Goal: Transaction & Acquisition: Purchase product/service

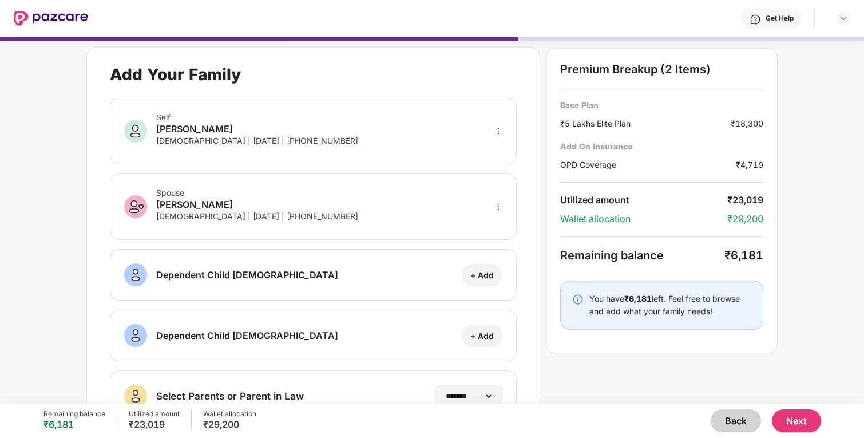
click at [794, 421] on button "Next" at bounding box center [796, 420] width 49 height 23
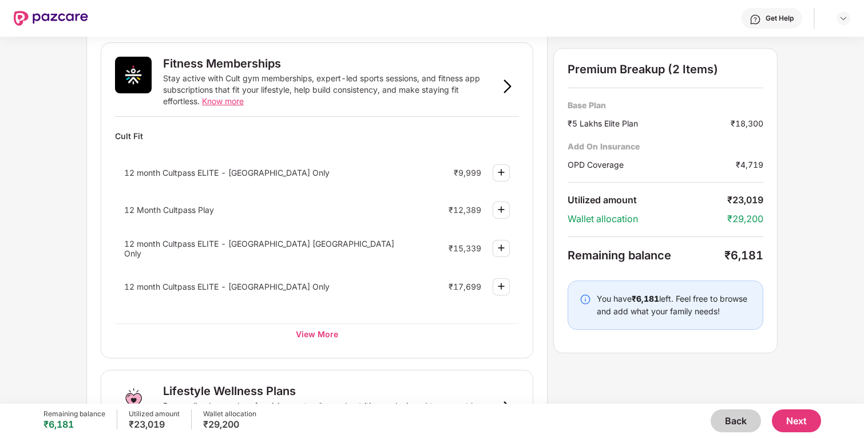
scroll to position [529, 0]
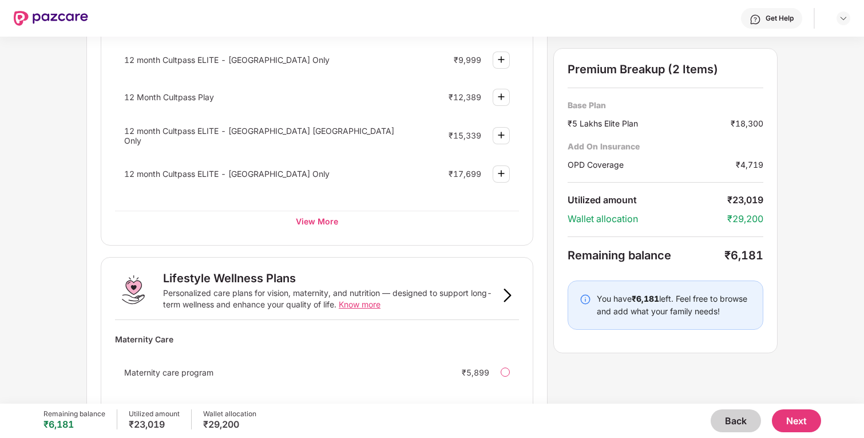
click at [512, 134] on div "12 month Cultpass ELITE - [GEOGRAPHIC_DATA] [GEOGRAPHIC_DATA] Only ₹15,339" at bounding box center [317, 135] width 404 height 33
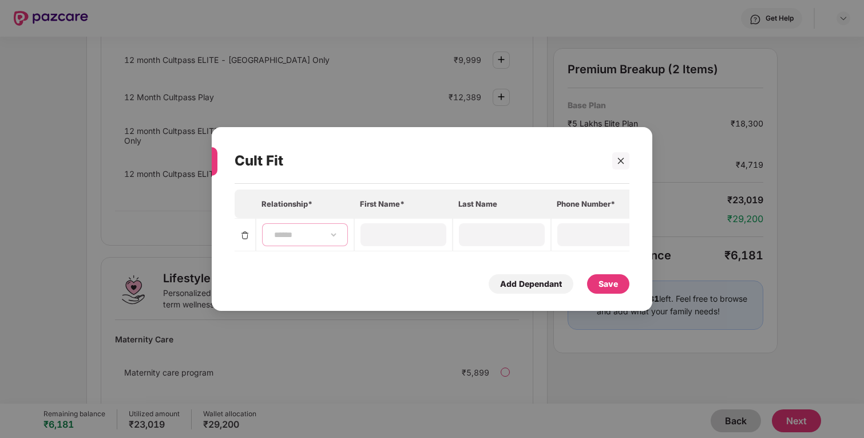
click at [295, 235] on select "**********" at bounding box center [305, 234] width 66 height 9
select select "****"
type input "******"
type input "*****"
type input "**********"
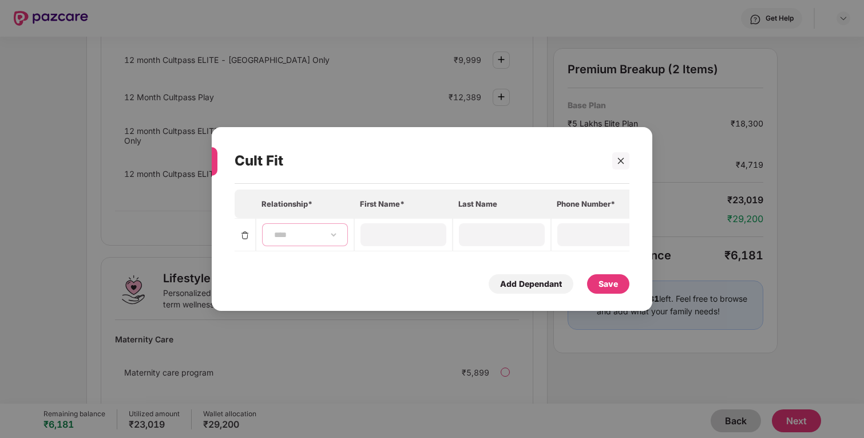
type input "**********"
click at [613, 290] on div "Save" at bounding box center [608, 283] width 42 height 19
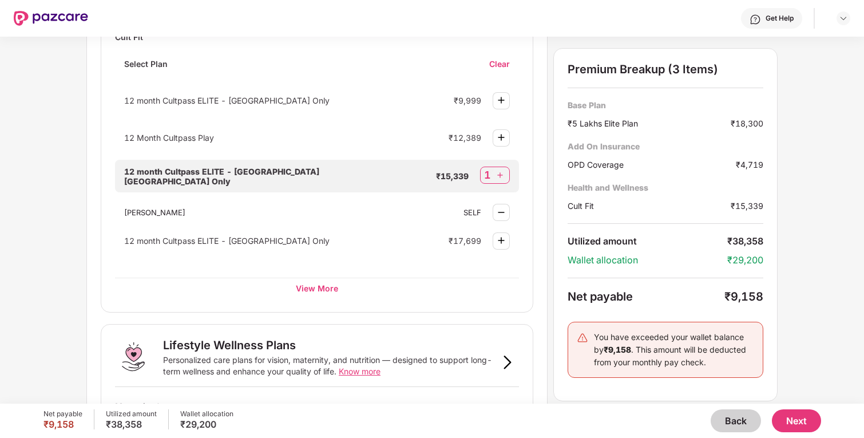
scroll to position [515, 0]
click at [501, 174] on img at bounding box center [499, 175] width 11 height 11
select select "****"
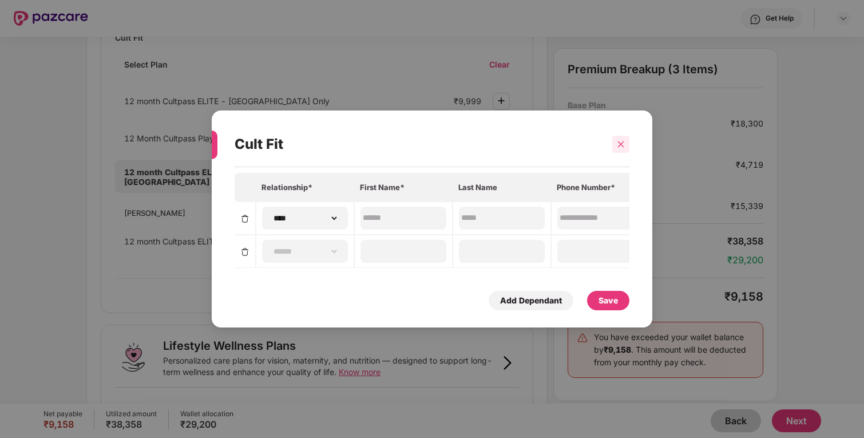
click at [617, 145] on icon "close" at bounding box center [621, 144] width 8 height 8
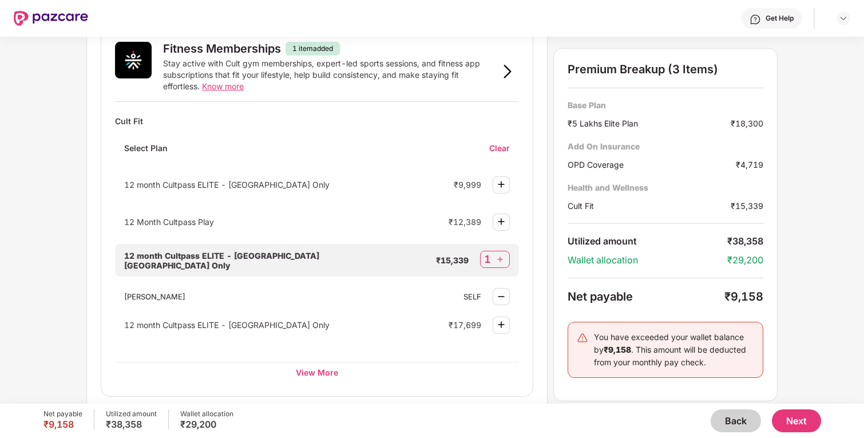
scroll to position [429, 0]
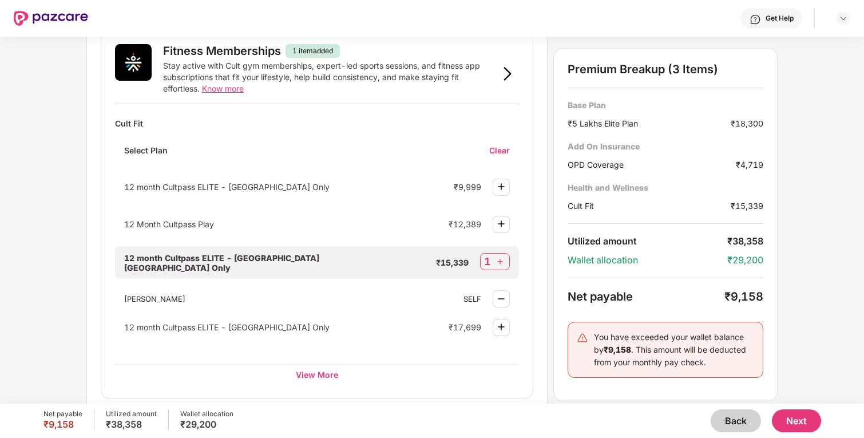
click at [501, 146] on div "Clear" at bounding box center [504, 150] width 30 height 11
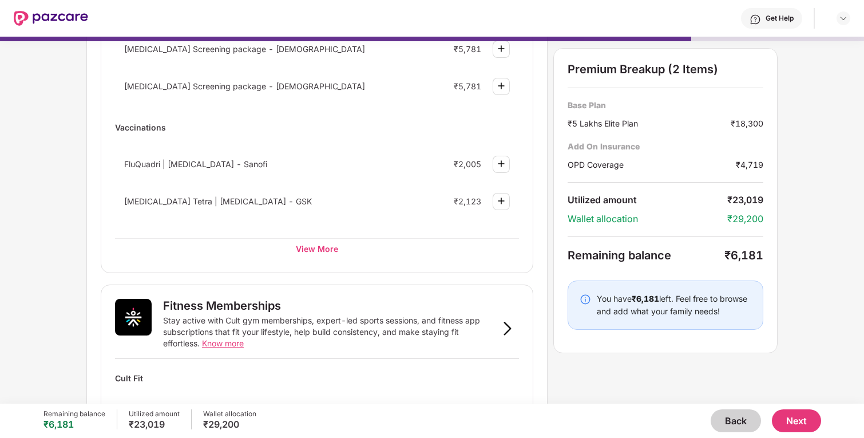
scroll to position [173, 0]
click at [732, 411] on button "Back" at bounding box center [736, 420] width 50 height 23
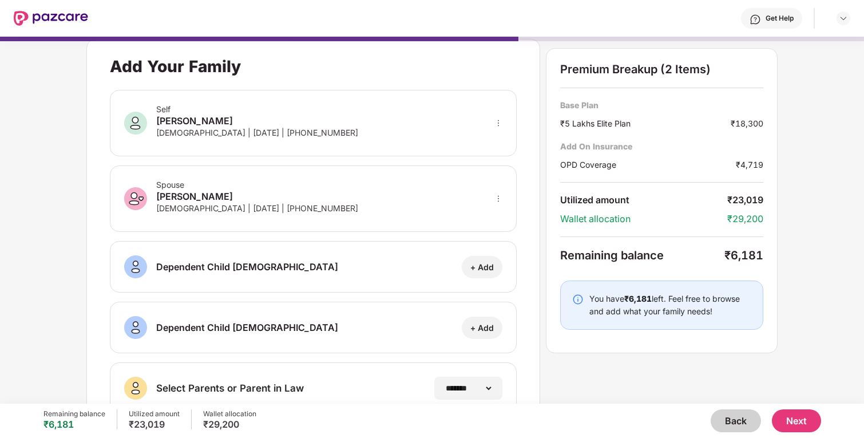
scroll to position [0, 0]
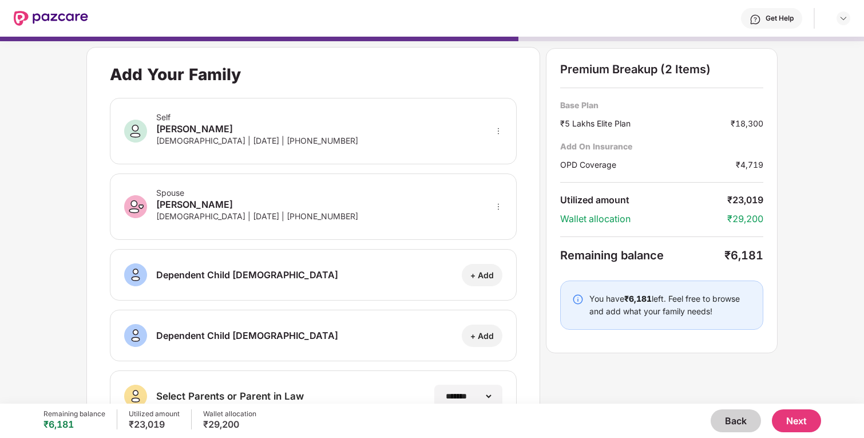
click at [737, 414] on button "Back" at bounding box center [736, 420] width 50 height 23
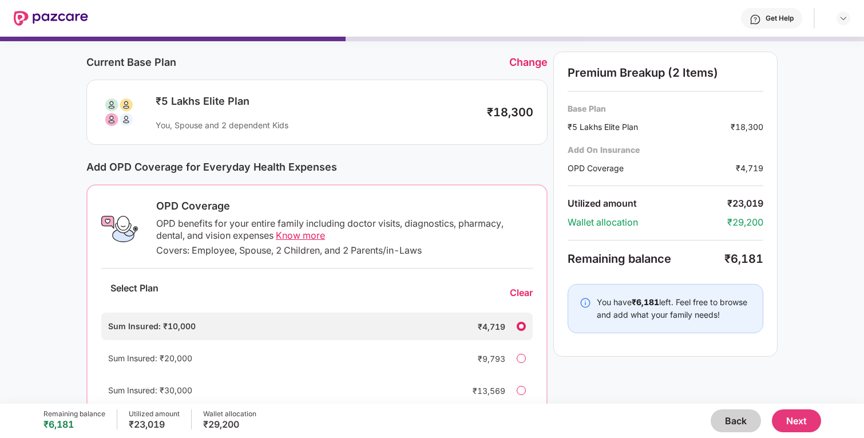
click at [522, 363] on div "Sum Insured: ₹20,000 ₹9,793" at bounding box center [316, 357] width 431 height 27
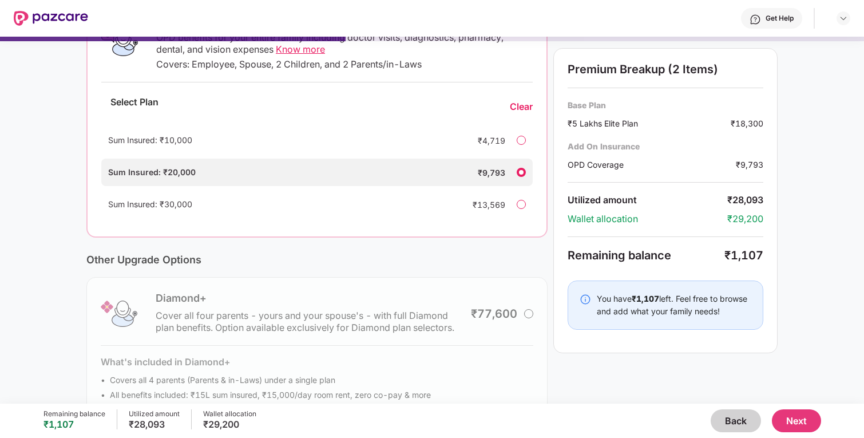
scroll to position [233, 0]
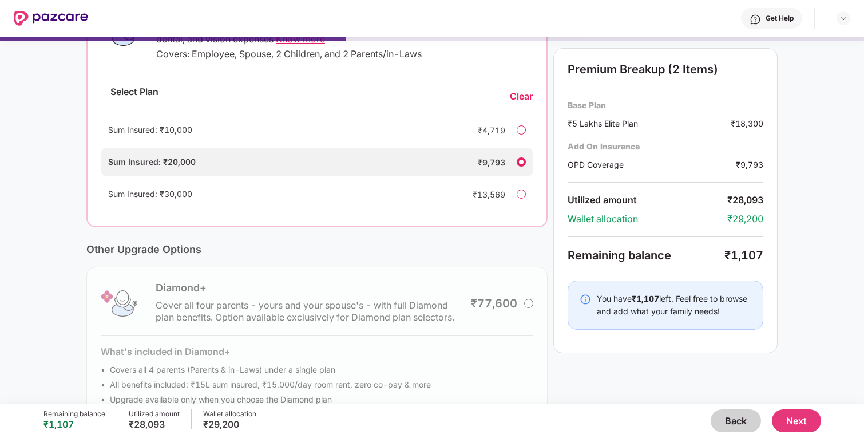
click at [789, 413] on button "Next" at bounding box center [796, 420] width 49 height 23
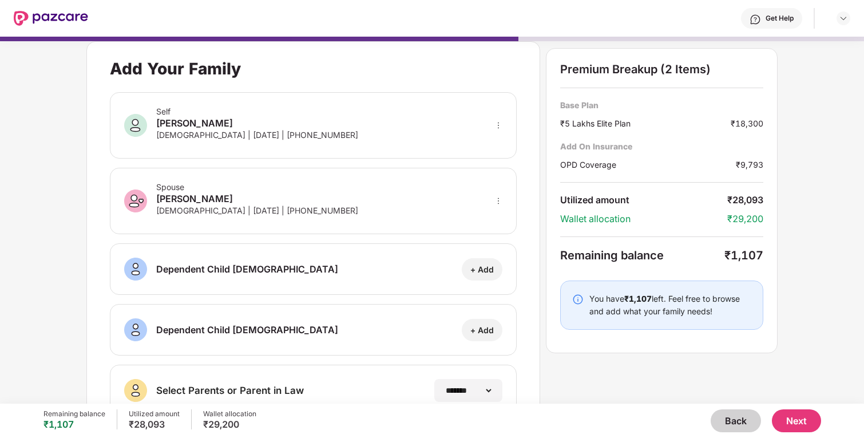
scroll to position [0, 0]
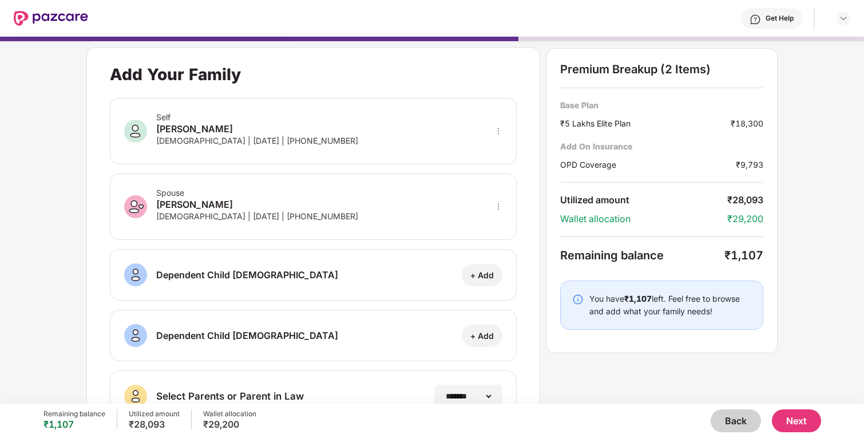
click at [599, 117] on div "₹5 Lakhs Elite Plan" at bounding box center [645, 123] width 171 height 12
click at [596, 160] on div "OPD Coverage" at bounding box center [648, 165] width 176 height 12
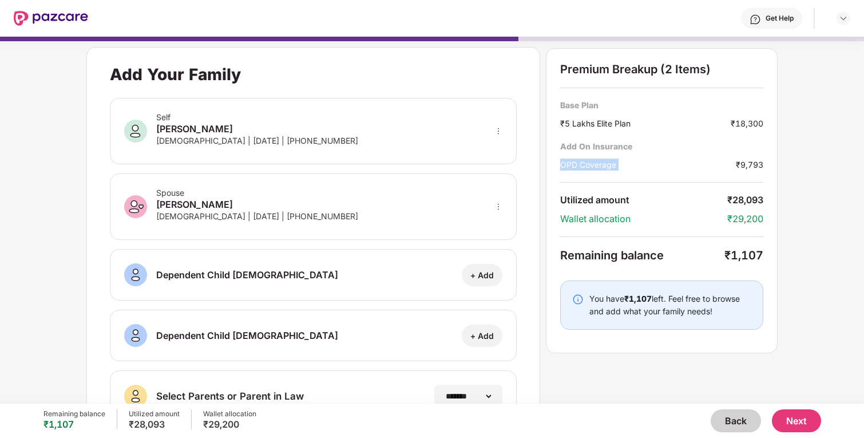
click at [596, 160] on div "OPD Coverage" at bounding box center [648, 165] width 176 height 12
click at [801, 411] on button "Next" at bounding box center [796, 420] width 49 height 23
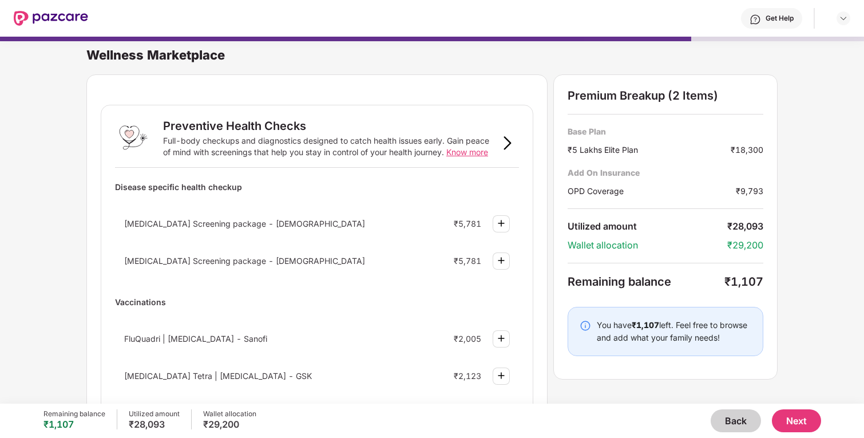
click at [159, 219] on span "[MEDICAL_DATA] Screening package - [DEMOGRAPHIC_DATA]" at bounding box center [244, 224] width 241 height 10
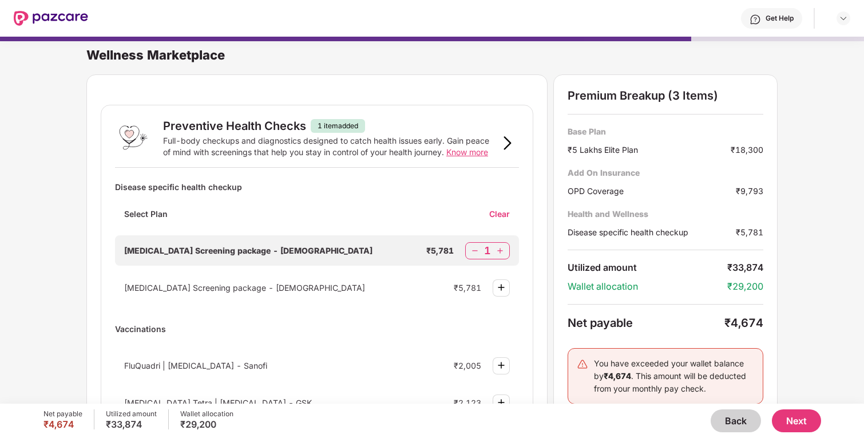
click at [159, 219] on div "Select Plan" at bounding box center [146, 218] width 62 height 20
click at [473, 253] on img at bounding box center [474, 250] width 11 height 11
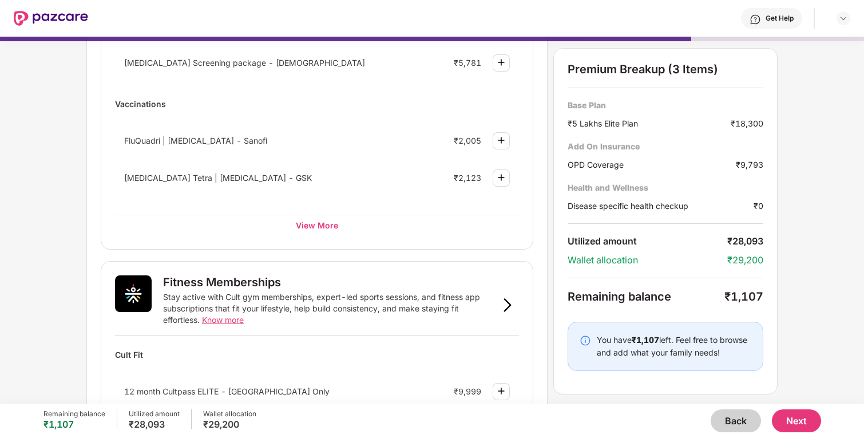
scroll to position [203, 0]
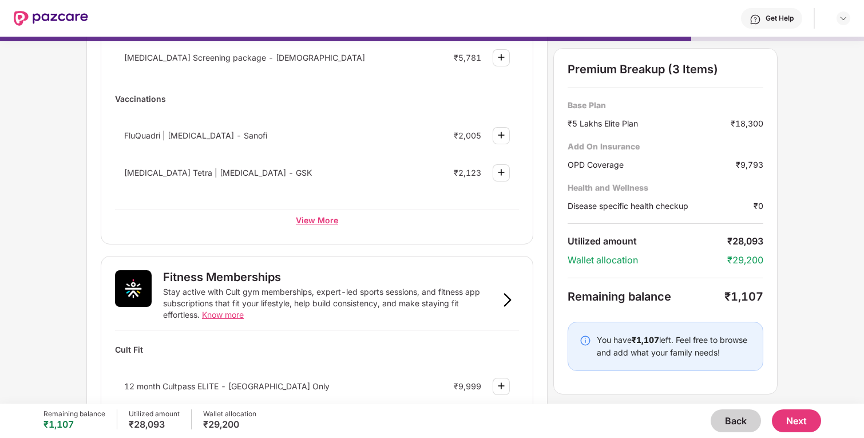
click at [310, 218] on div "View More" at bounding box center [317, 219] width 404 height 21
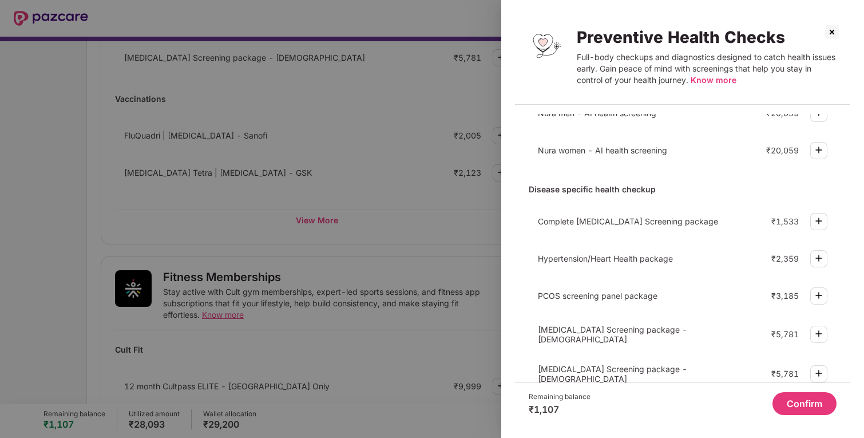
scroll to position [27, 0]
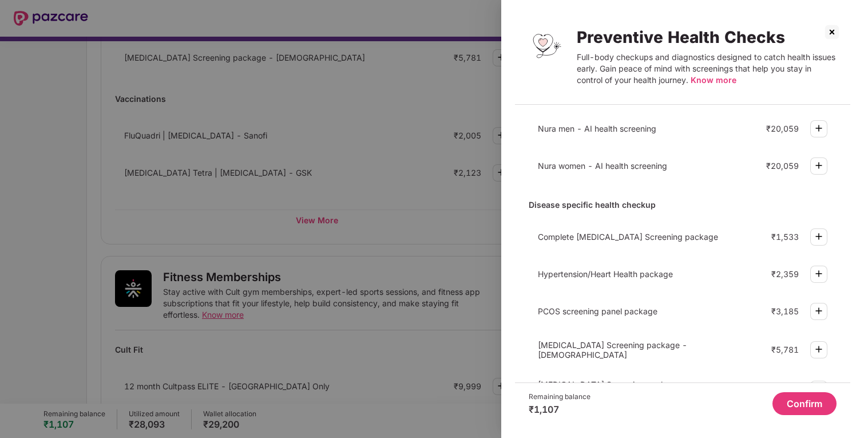
click at [462, 283] on div at bounding box center [432, 219] width 864 height 438
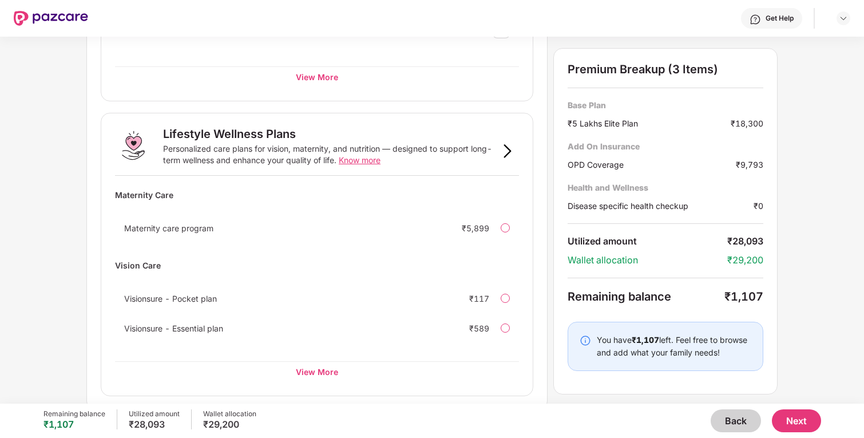
scroll to position [678, 0]
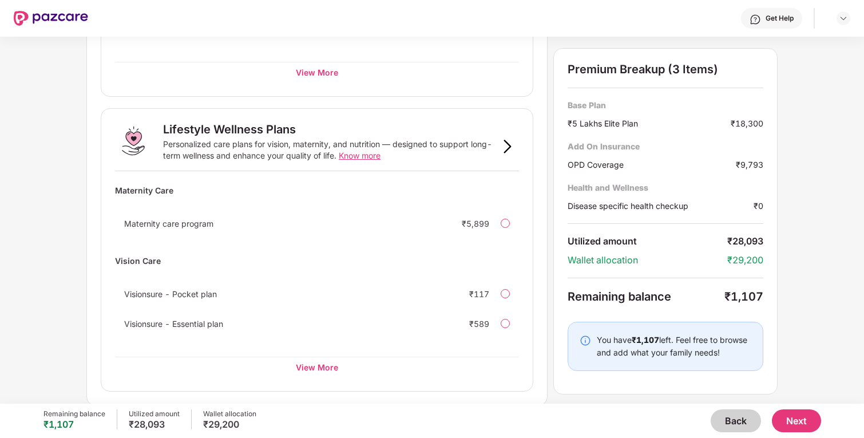
click at [802, 424] on button "Next" at bounding box center [796, 420] width 49 height 23
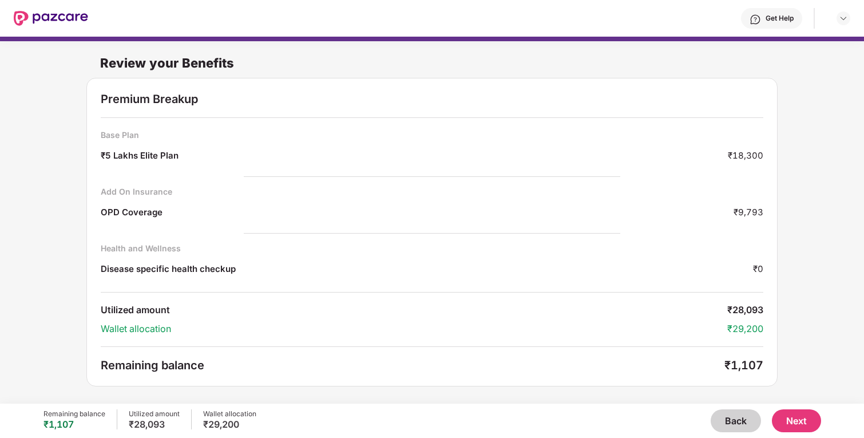
click at [739, 219] on div "₹9,793" at bounding box center [749, 213] width 30 height 15
click at [786, 411] on button "Next" at bounding box center [796, 420] width 49 height 23
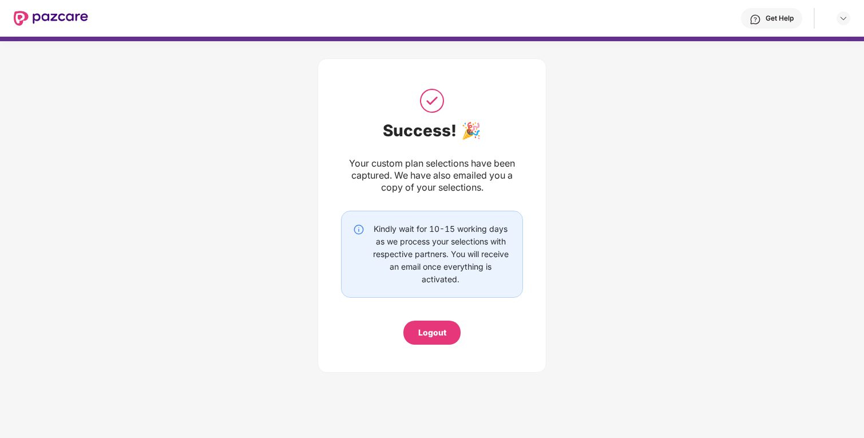
click at [441, 339] on div "Logout" at bounding box center [431, 332] width 57 height 24
